Goal: Obtain resource: Download file/media

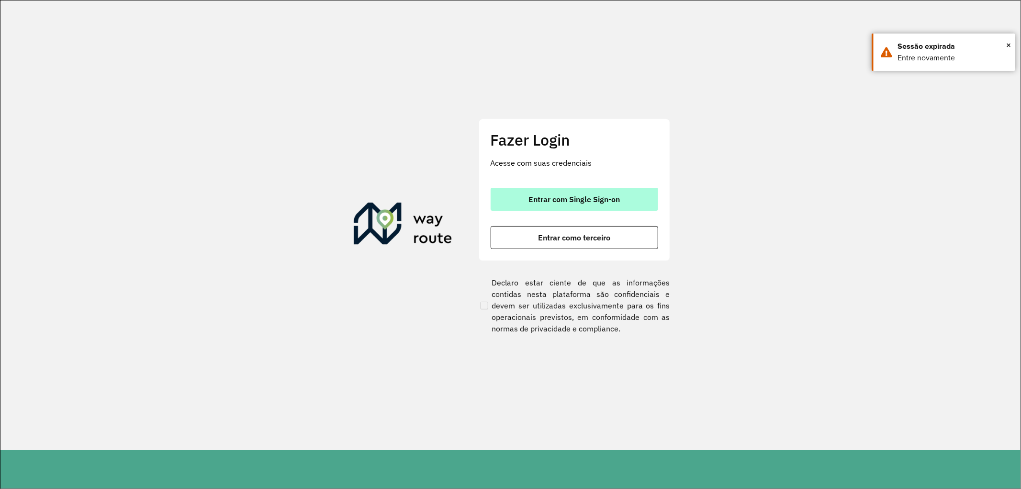
click at [573, 195] on span "Entrar com Single Sign-on" at bounding box center [574, 199] width 91 height 8
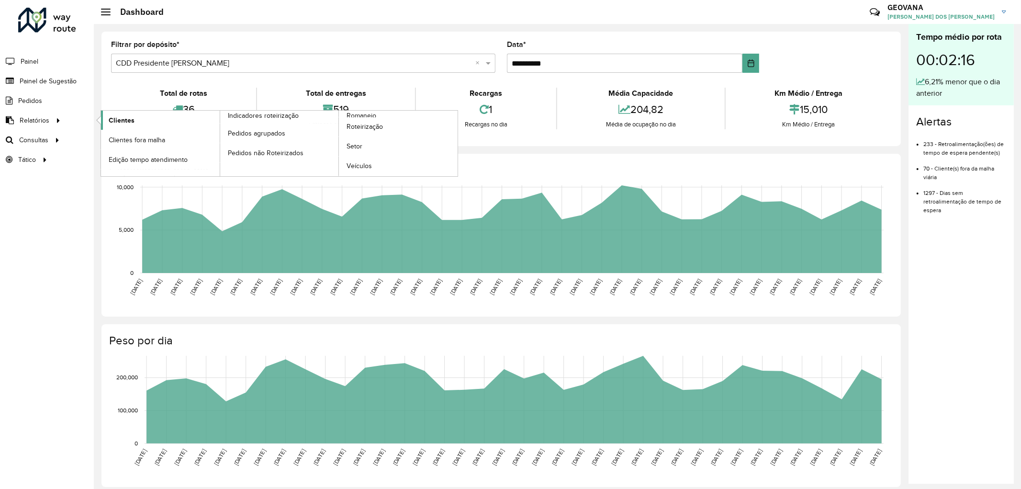
click at [130, 117] on span "Clientes" at bounding box center [122, 120] width 26 height 10
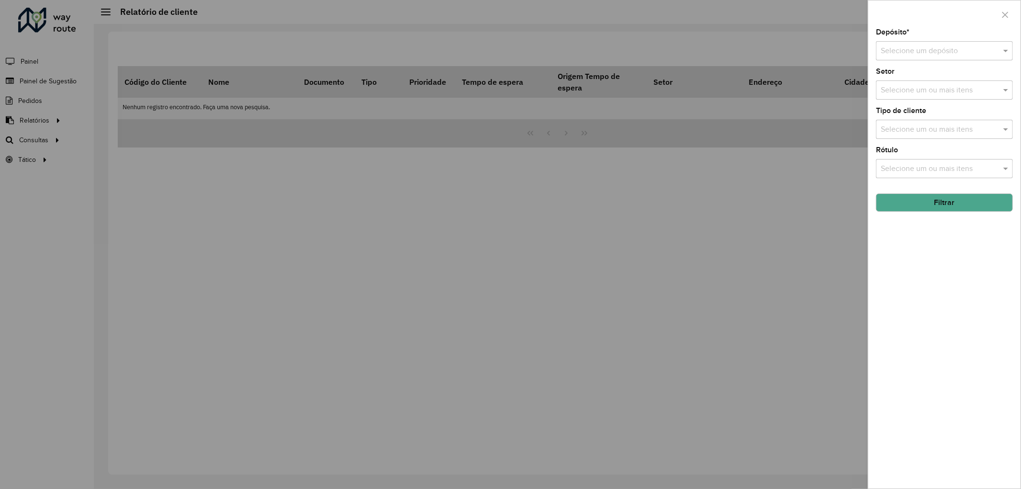
click at [906, 54] on input "text" at bounding box center [935, 50] width 108 height 11
click at [906, 90] on div "CDD Presidente [PERSON_NAME]" at bounding box center [945, 95] width 136 height 16
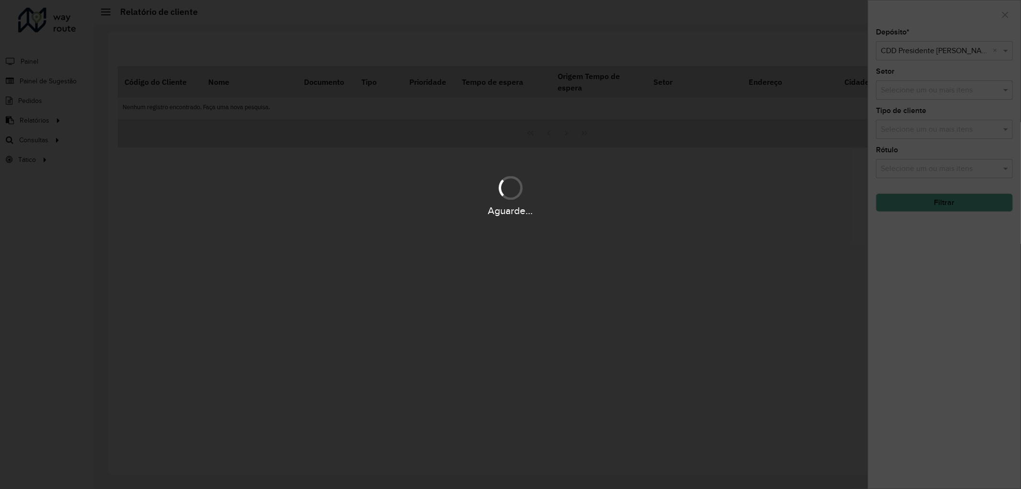
click at [902, 96] on div "Aguarde..." at bounding box center [510, 244] width 1021 height 489
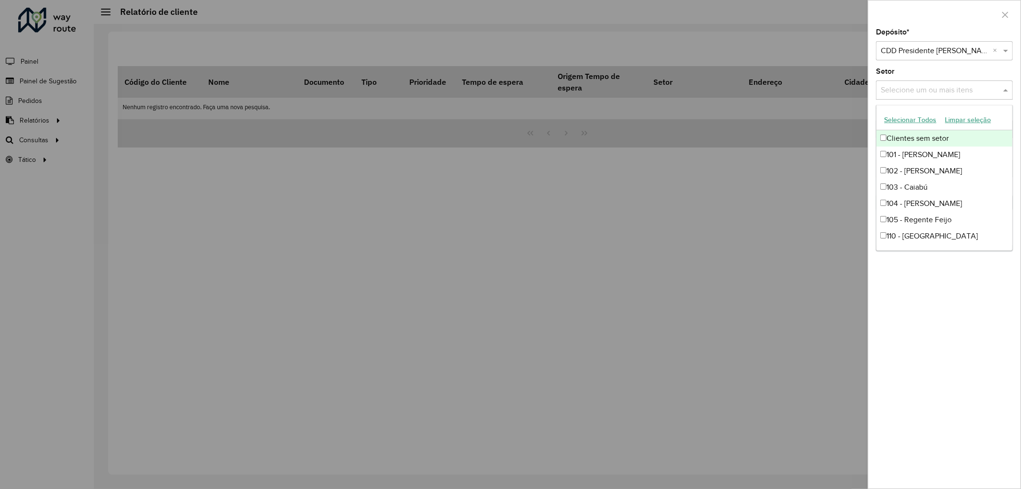
click at [895, 89] on input "text" at bounding box center [940, 90] width 123 height 11
click at [895, 348] on div "Depósito * Selecione um depósito × CDD Presidente [PERSON_NAME] × Setor Selecio…" at bounding box center [945, 259] width 152 height 460
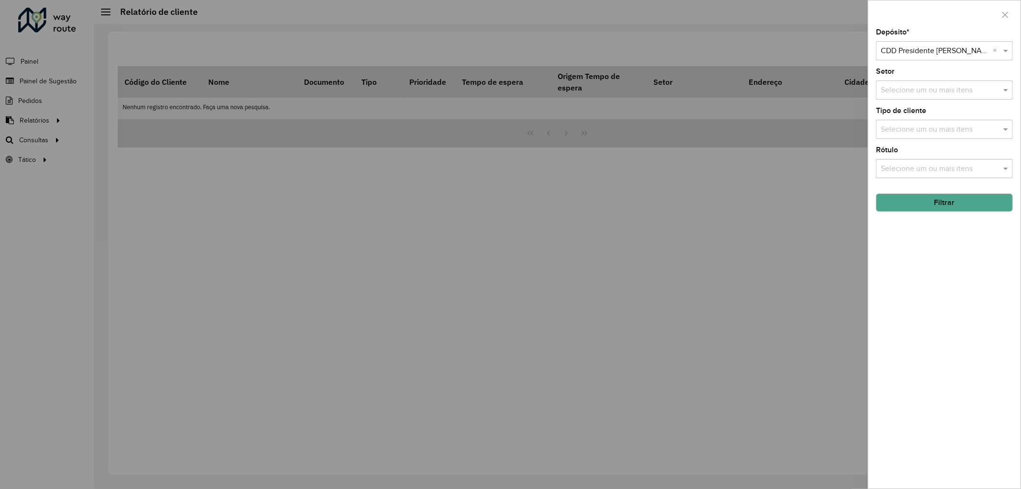
click at [939, 204] on button "Filtrar" at bounding box center [944, 202] width 137 height 18
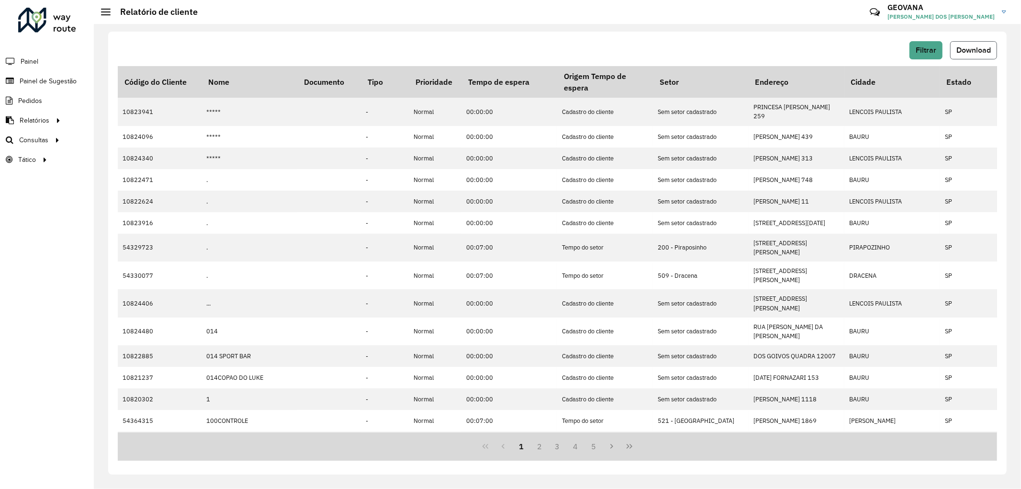
click at [964, 46] on span "Download" at bounding box center [974, 50] width 34 height 8
